Goal: Find specific page/section: Find specific page/section

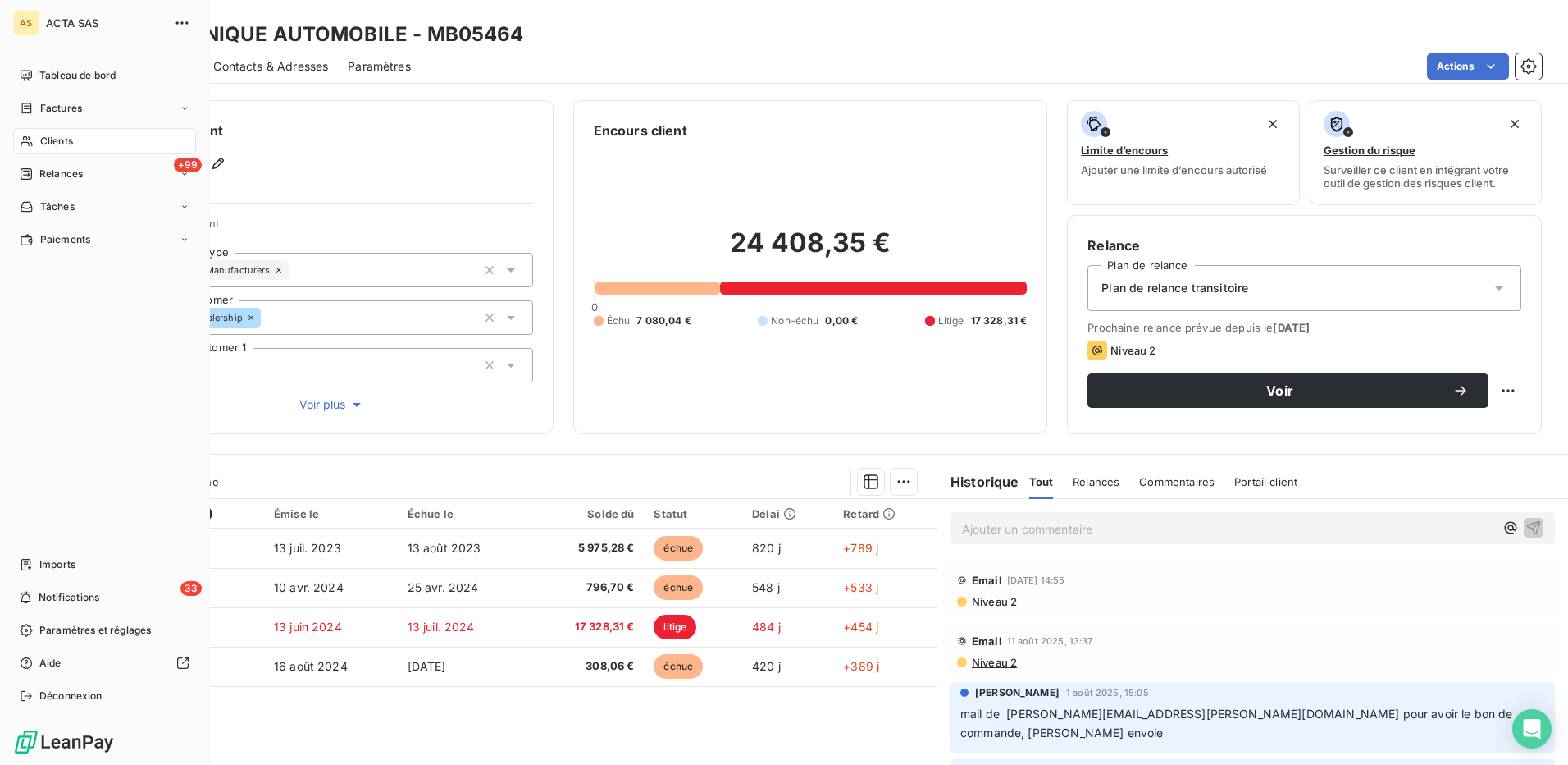
click at [55, 139] on span "Clients" at bounding box center [56, 142] width 33 height 15
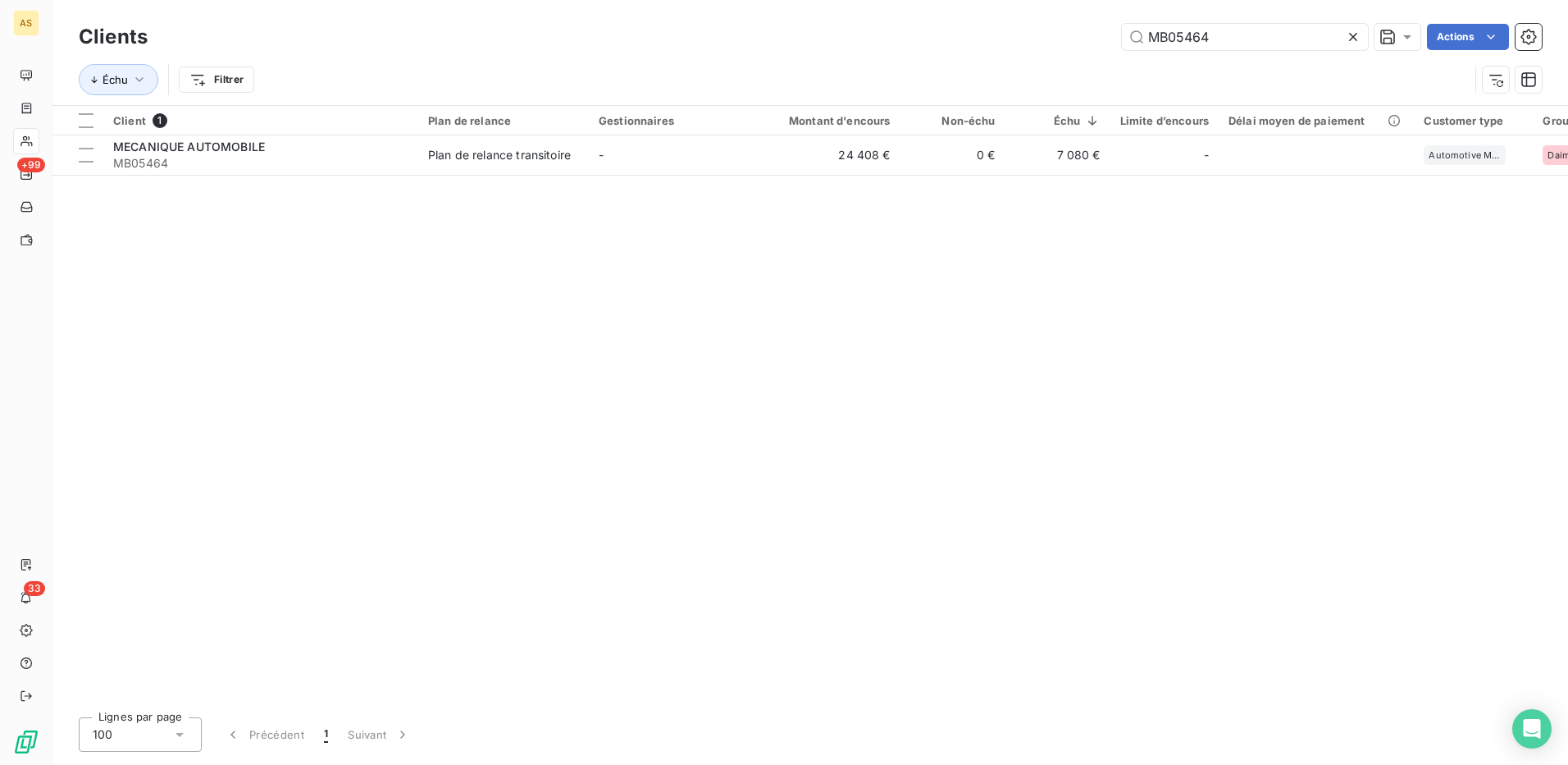
drag, startPoint x: 1224, startPoint y: 39, endPoint x: 1107, endPoint y: 30, distance: 117.3
click at [1107, 30] on div "MB05464 Actions" at bounding box center [854, 36] width 1375 height 26
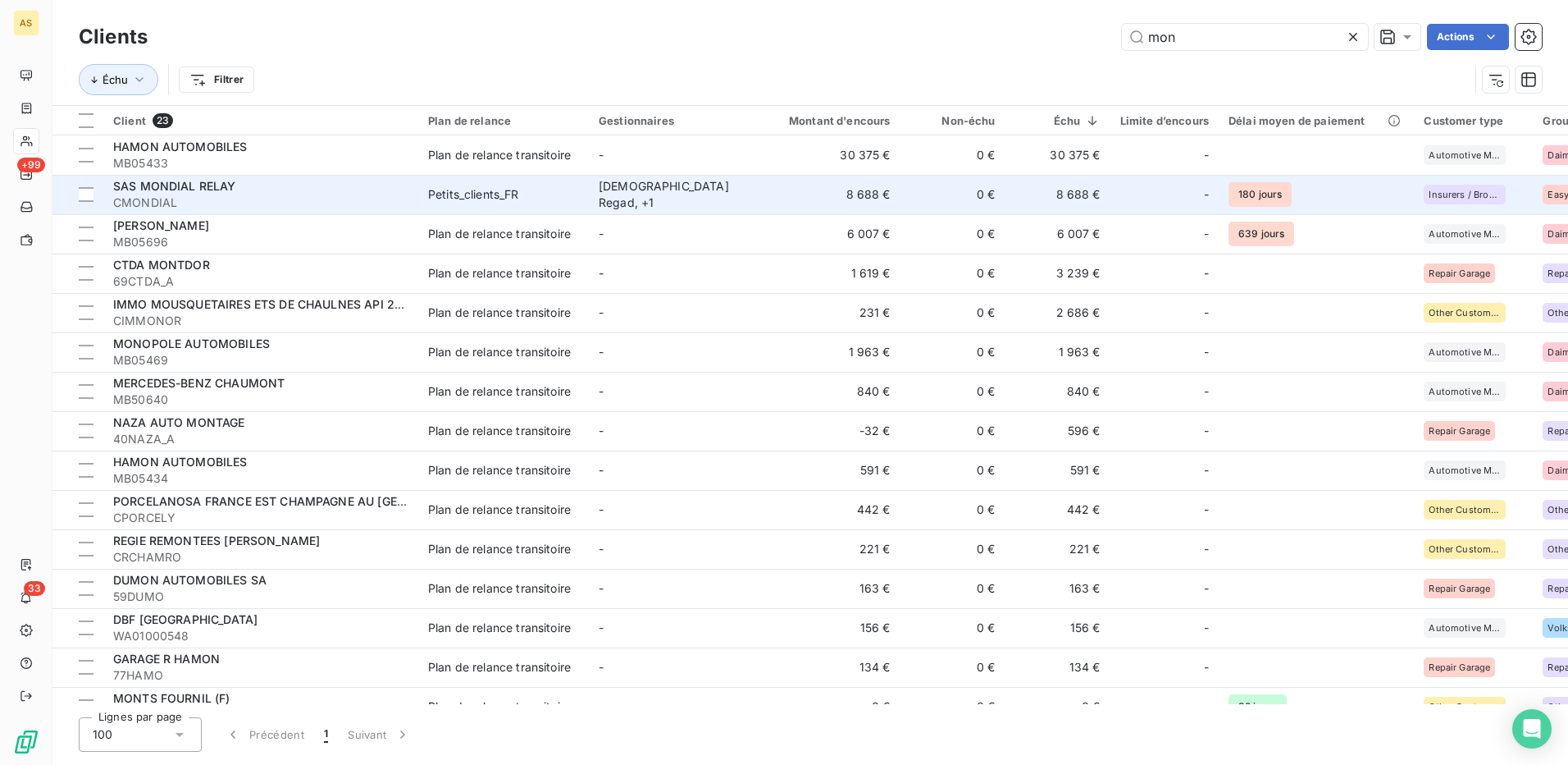
type input "mon"
click at [529, 190] on span "Petits_clients_FR" at bounding box center [503, 194] width 151 height 16
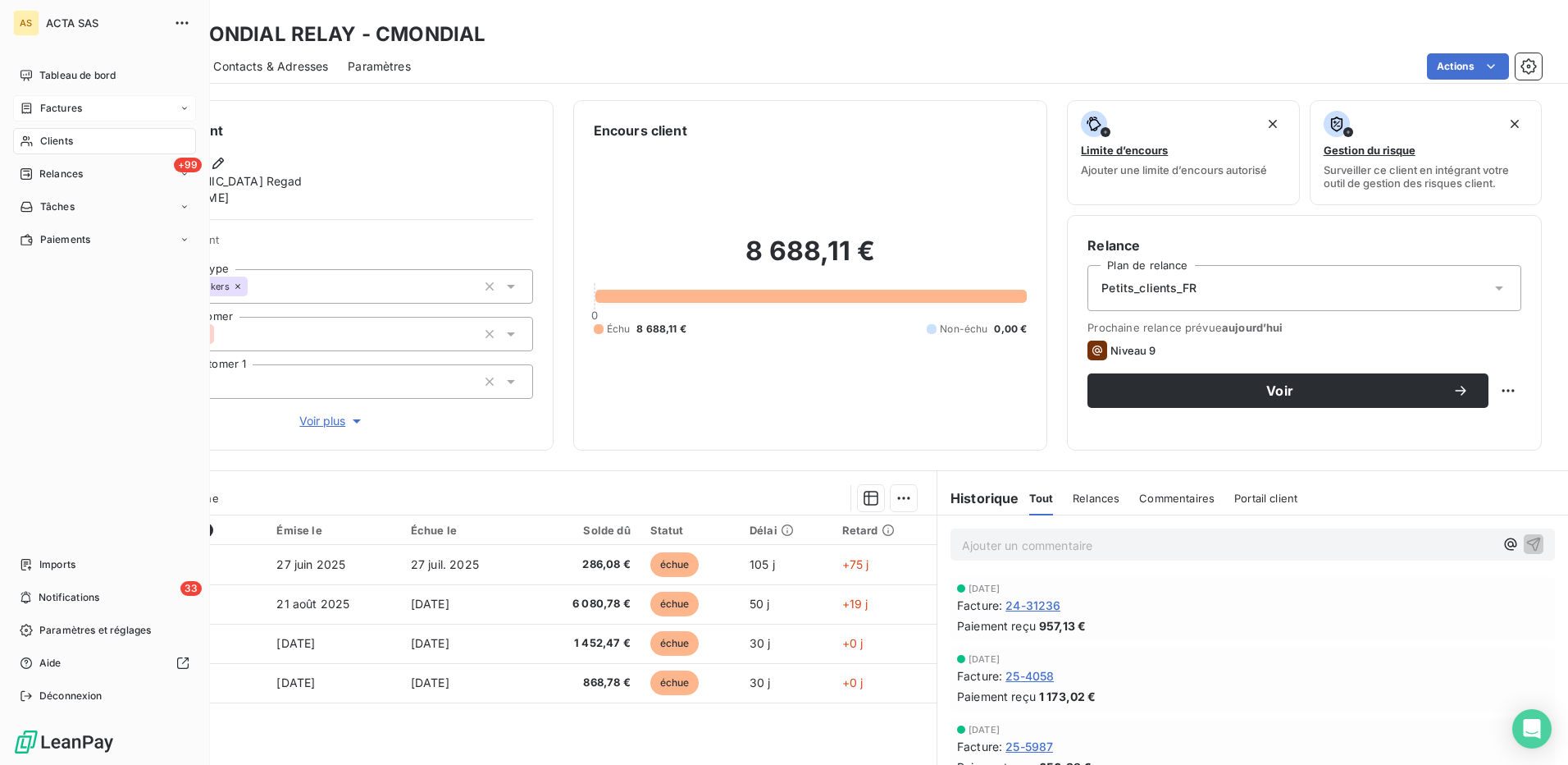
click at [55, 106] on span "Factures" at bounding box center [62, 109] width 42 height 15
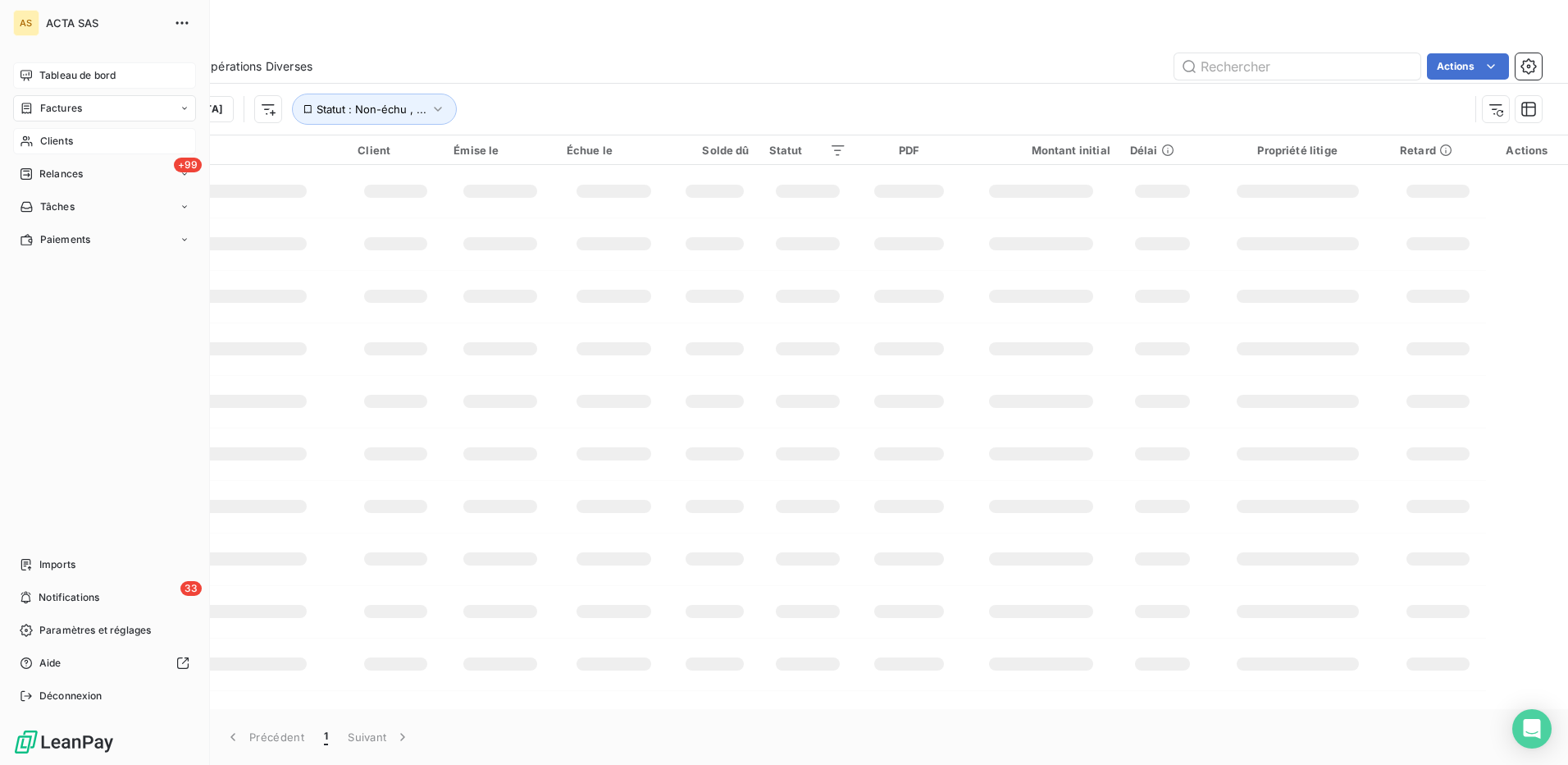
click at [67, 68] on span "Tableau de bord" at bounding box center [78, 76] width 76 height 15
